Goal: Entertainment & Leisure: Consume media (video, audio)

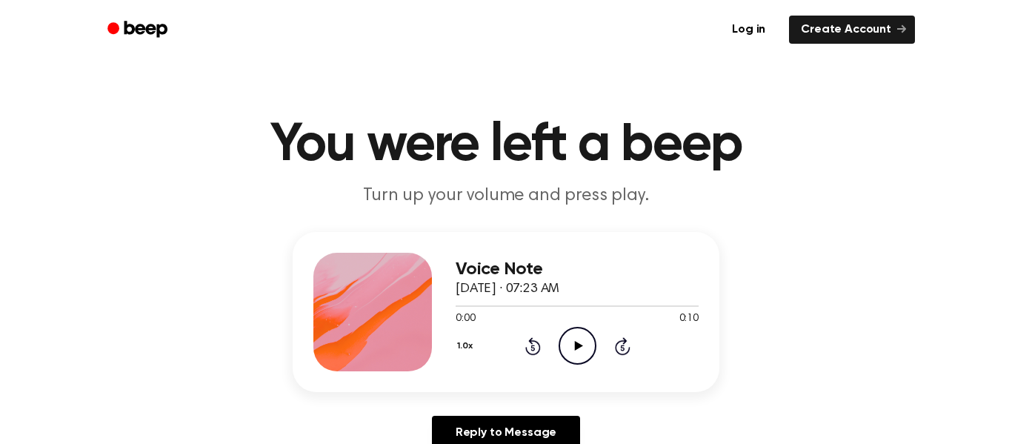
click at [594, 326] on div "0:00 0:10" at bounding box center [577, 319] width 243 height 16
click at [576, 356] on icon "Play Audio" at bounding box center [578, 346] width 38 height 38
click at [911, 327] on div "Voice Note October 2, 2025 · 07:23 AM 0:02 0:10 Your browser does not support t…" at bounding box center [506, 347] width 977 height 230
click at [926, 316] on div "Voice Note October 2, 2025 · 07:23 AM 0:02 0:10 Your browser does not support t…" at bounding box center [506, 347] width 977 height 230
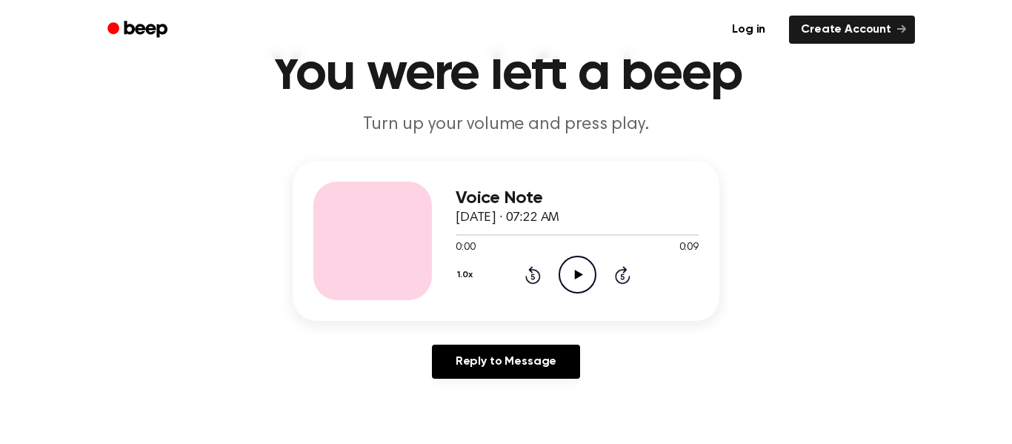
scroll to position [105, 0]
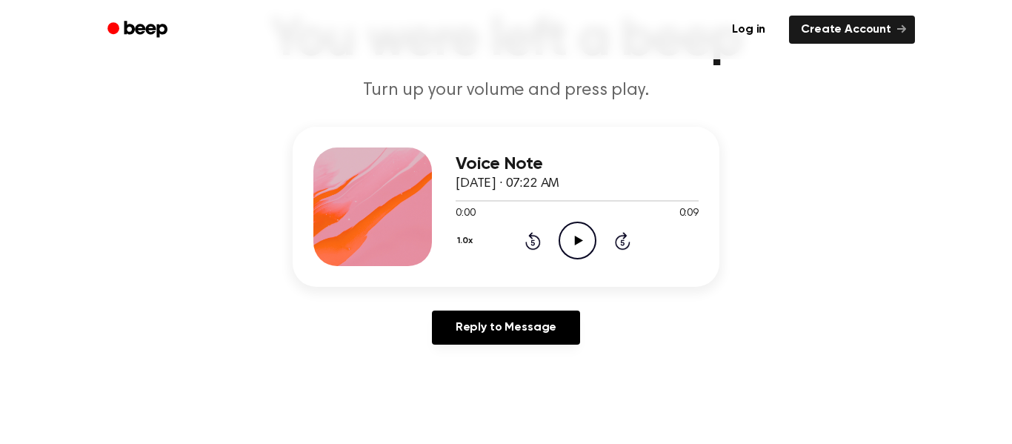
click at [571, 277] on div "Voice Note October 2, 2025 · 07:22 AM 0:00 0:09 Your browser does not support t…" at bounding box center [506, 207] width 427 height 160
click at [588, 223] on icon "Play Audio" at bounding box center [578, 241] width 38 height 38
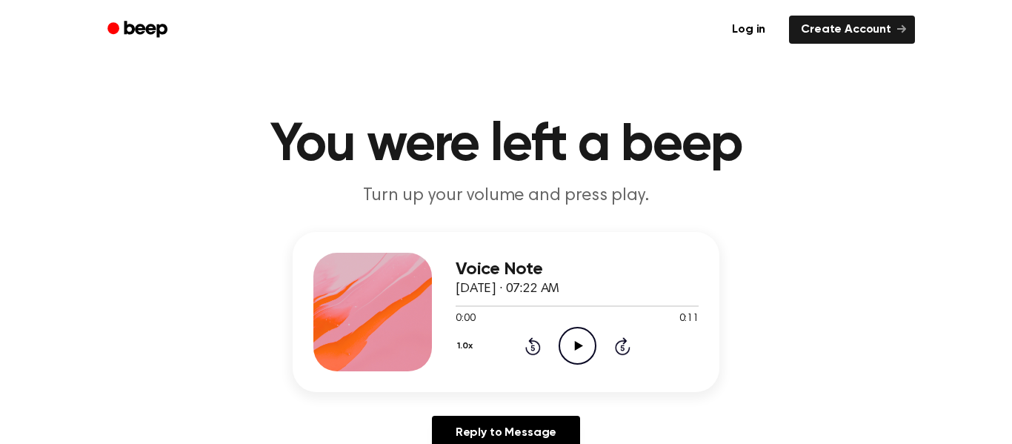
click at [588, 325] on div "0:00 0:11" at bounding box center [577, 319] width 243 height 16
click at [577, 339] on icon "Play Audio" at bounding box center [578, 346] width 38 height 38
click at [567, 329] on icon "Play Audio" at bounding box center [578, 346] width 38 height 38
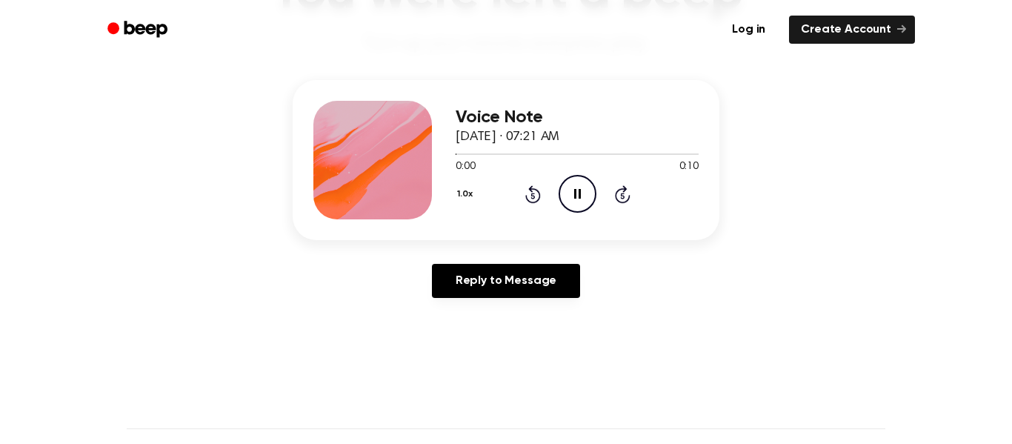
scroll to position [153, 0]
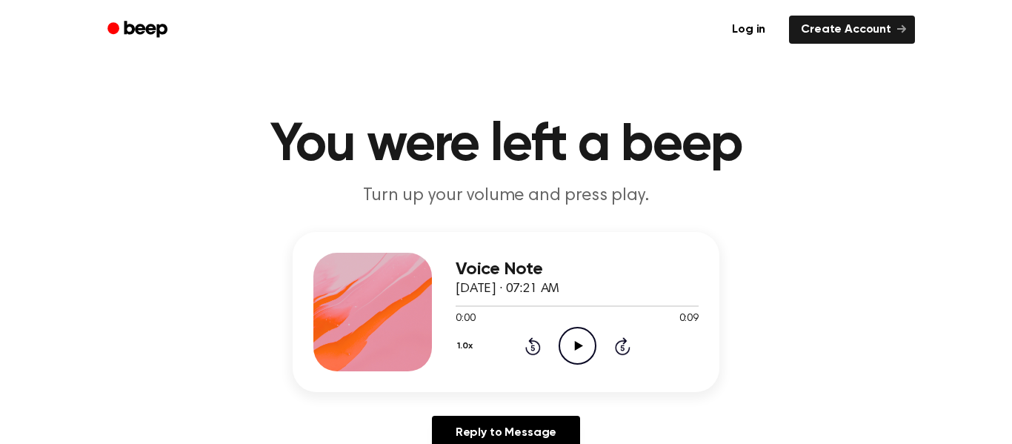
click at [580, 344] on icon "Play Audio" at bounding box center [578, 346] width 38 height 38
click at [573, 342] on icon "Play Audio" at bounding box center [578, 346] width 38 height 38
click at [599, 343] on div "1.0x Rewind 5 seconds Play Audio Skip 5 seconds" at bounding box center [577, 346] width 243 height 38
click at [580, 347] on icon at bounding box center [578, 346] width 8 height 10
click at [567, 326] on div "0:00 0:11" at bounding box center [577, 319] width 243 height 16
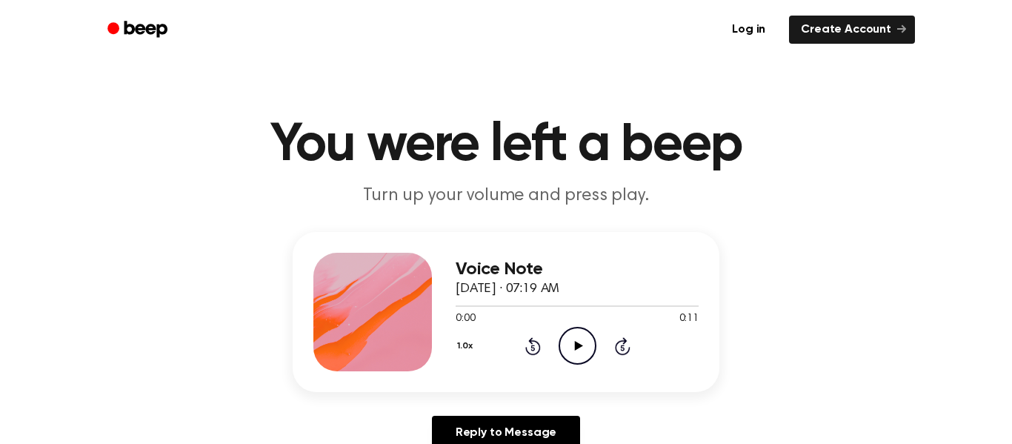
click at [587, 347] on icon "Play Audio" at bounding box center [578, 346] width 38 height 38
click at [568, 350] on icon "Play Audio" at bounding box center [578, 346] width 38 height 38
click at [587, 345] on icon "Play Audio" at bounding box center [578, 346] width 38 height 38
click at [582, 348] on icon "Play Audio" at bounding box center [578, 346] width 38 height 38
click at [601, 336] on div "1.0x Rewind 5 seconds Play Audio Skip 5 seconds" at bounding box center [577, 346] width 243 height 38
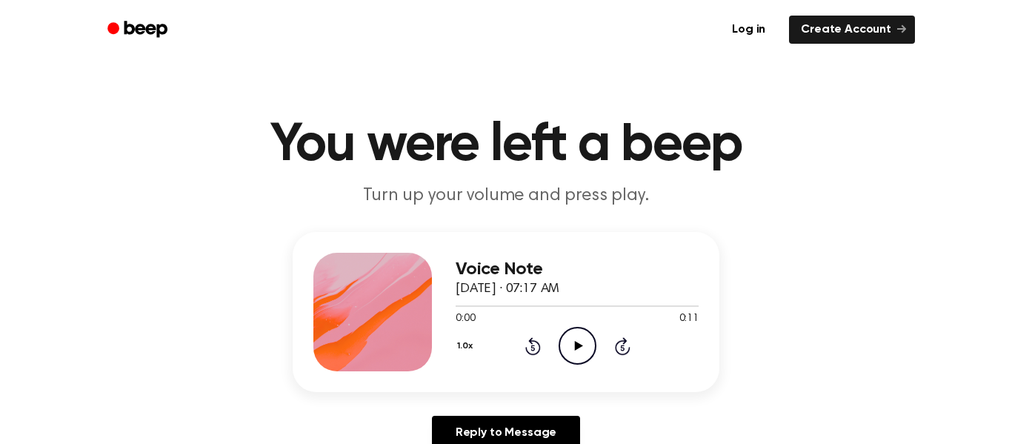
click at [569, 344] on icon "Play Audio" at bounding box center [578, 346] width 38 height 38
